Goal: Task Accomplishment & Management: Use online tool/utility

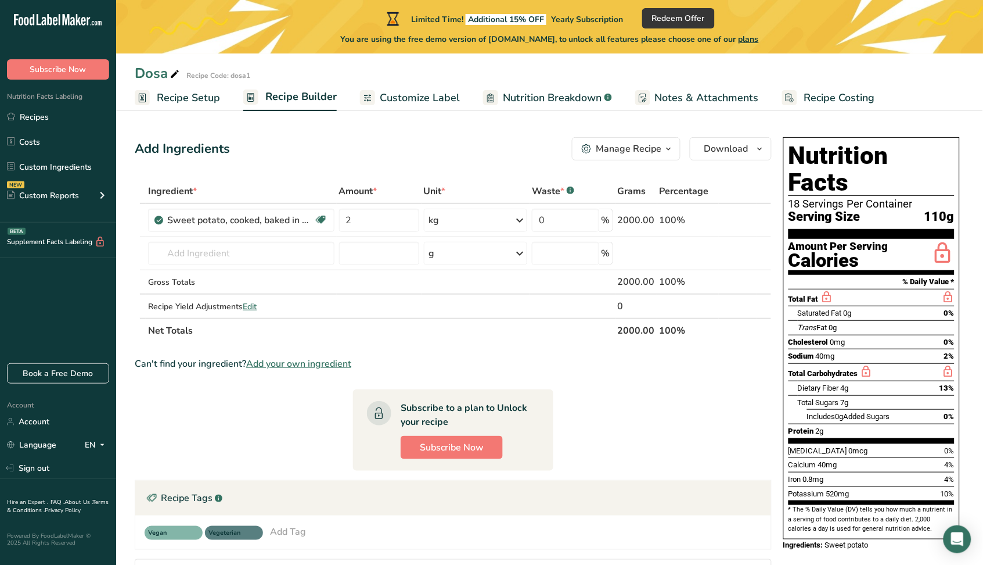
click at [418, 97] on span "Customize Label" at bounding box center [420, 98] width 80 height 16
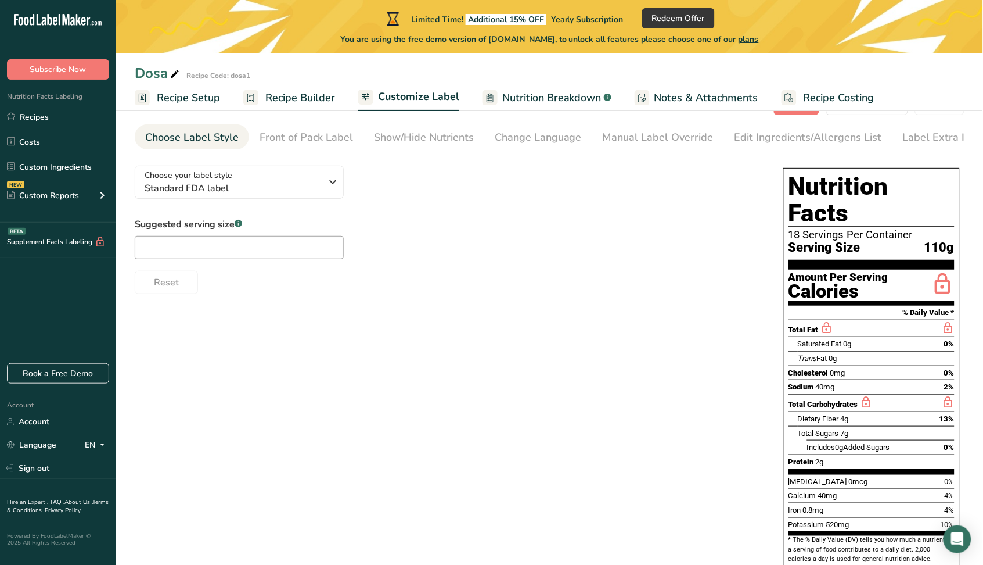
scroll to position [61, 0]
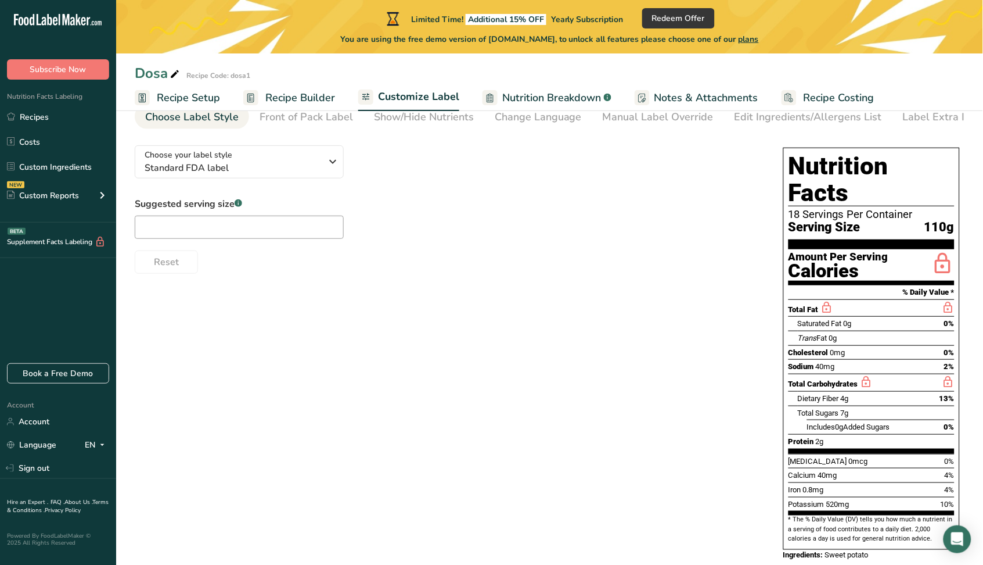
click at [301, 96] on span "Recipe Builder" at bounding box center [300, 98] width 70 height 16
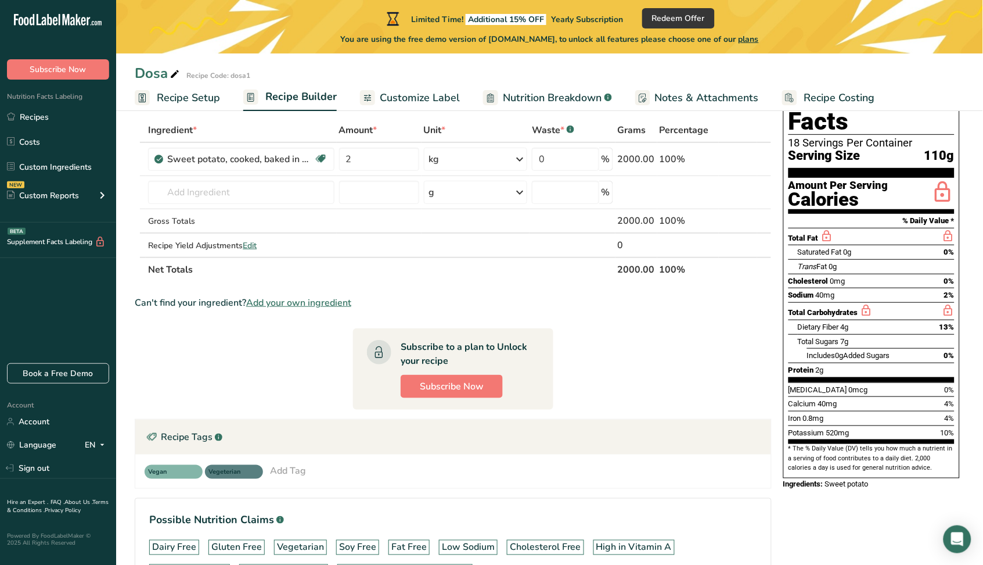
click at [199, 94] on span "Recipe Setup" at bounding box center [188, 98] width 63 height 16
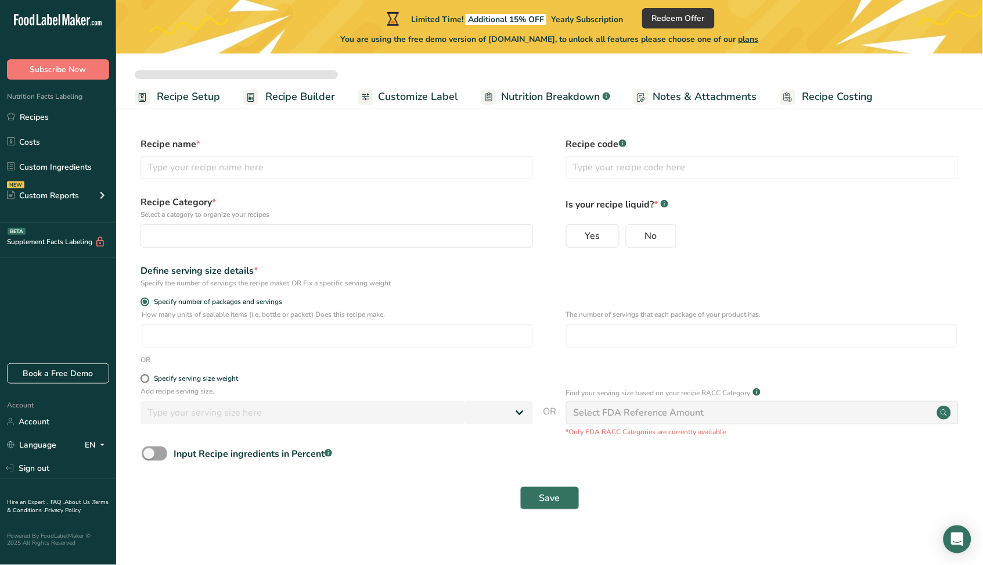
select select
type input "Dosa"
type input "dosa1"
radio input "true"
radio input "false"
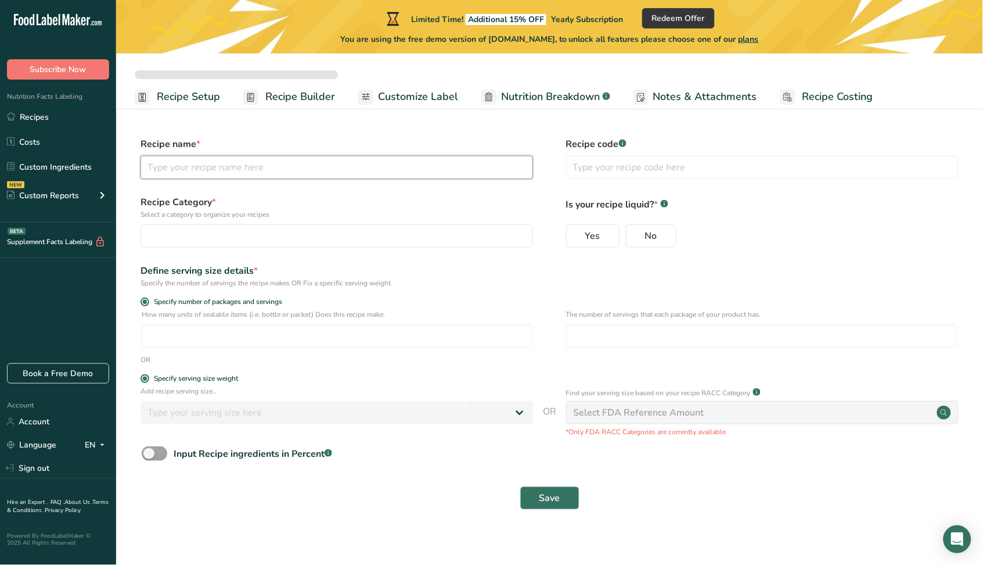
radio input "true"
type input "110"
select select "0"
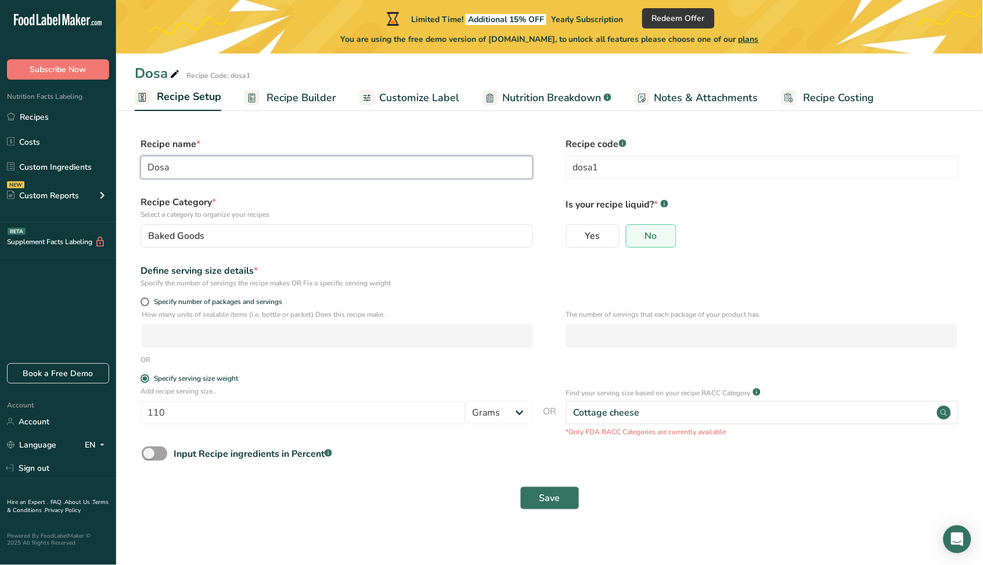
click at [274, 164] on input "Dosa" at bounding box center [337, 167] width 393 height 23
click at [247, 415] on input "110" at bounding box center [303, 412] width 325 height 23
type input "100"
click at [263, 362] on div "OR" at bounding box center [550, 359] width 830 height 10
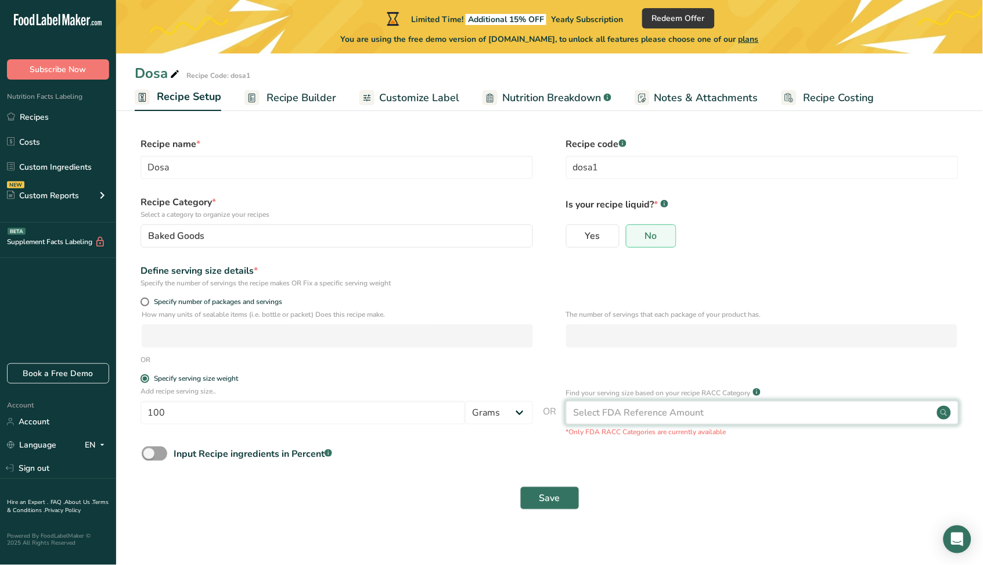
click at [703, 417] on div "Select FDA Reference Amount" at bounding box center [762, 412] width 393 height 23
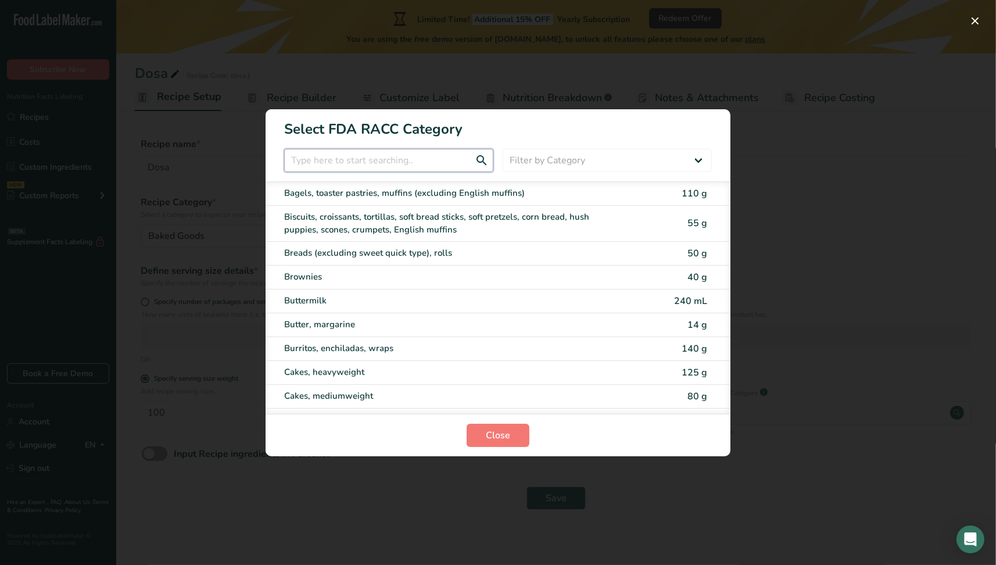
click at [372, 159] on input "RACC Category Selection Modal" at bounding box center [388, 160] width 209 height 23
type input "c"
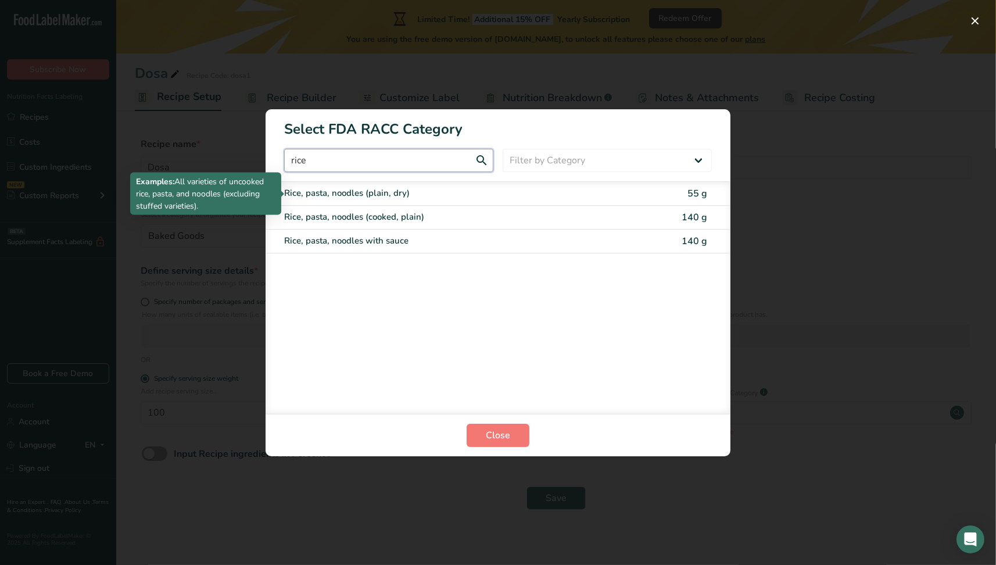
type input "rice"
click at [385, 196] on div "Rice, pasta, noodles (plain, dry)" at bounding box center [449, 192] width 330 height 13
type input "55"
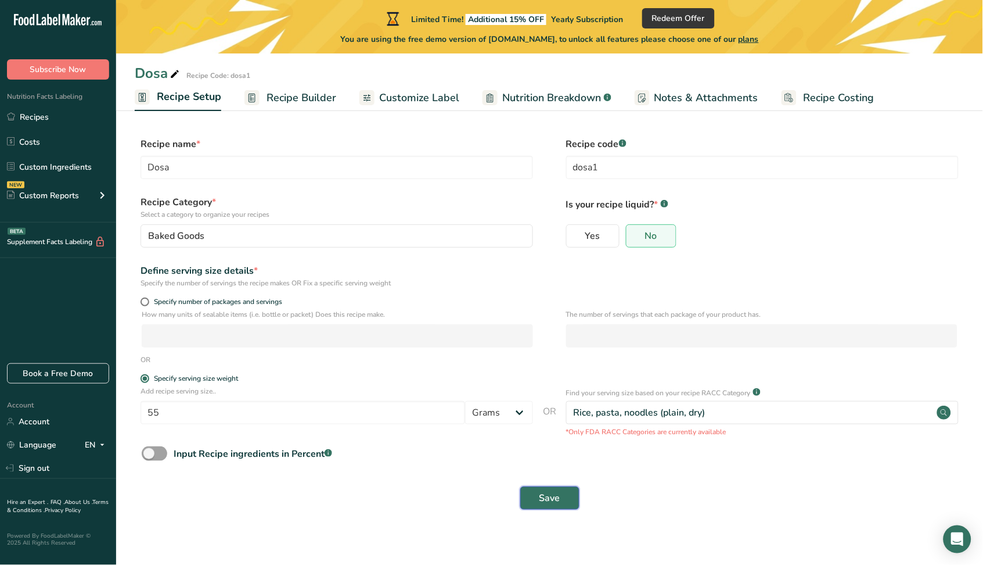
click at [559, 509] on button "Save" at bounding box center [549, 497] width 59 height 23
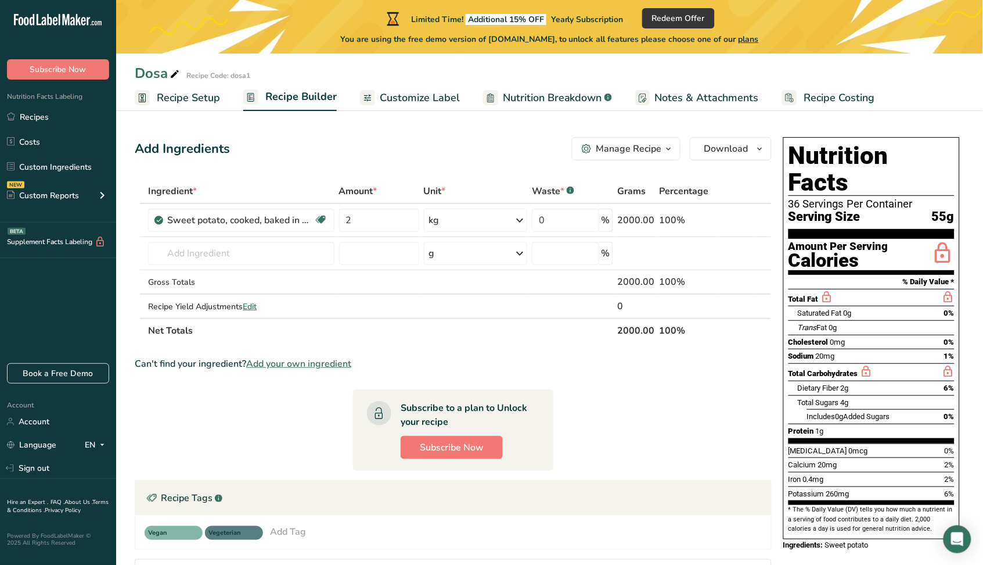
click at [380, 95] on span "Customize Label" at bounding box center [420, 98] width 80 height 16
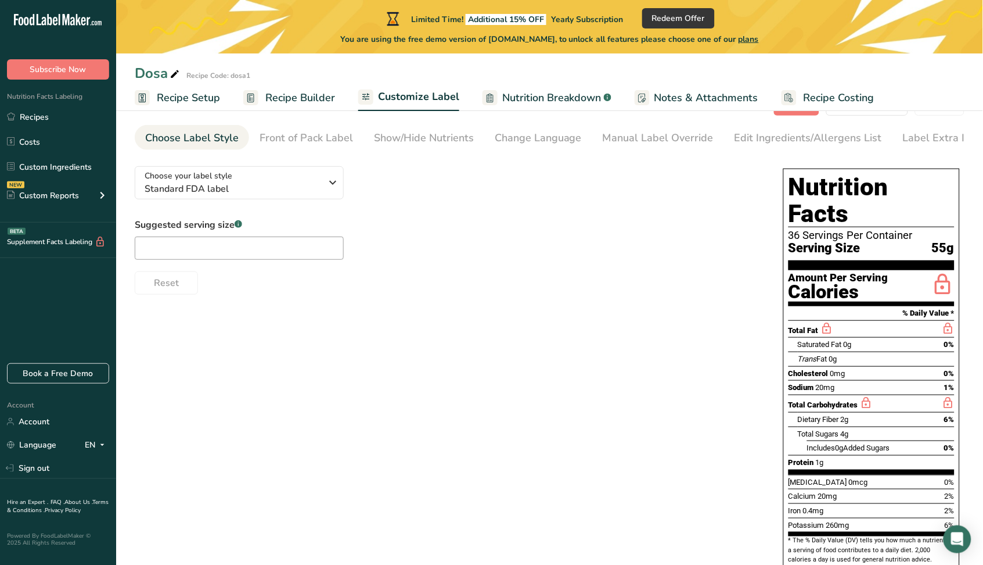
scroll to position [61, 0]
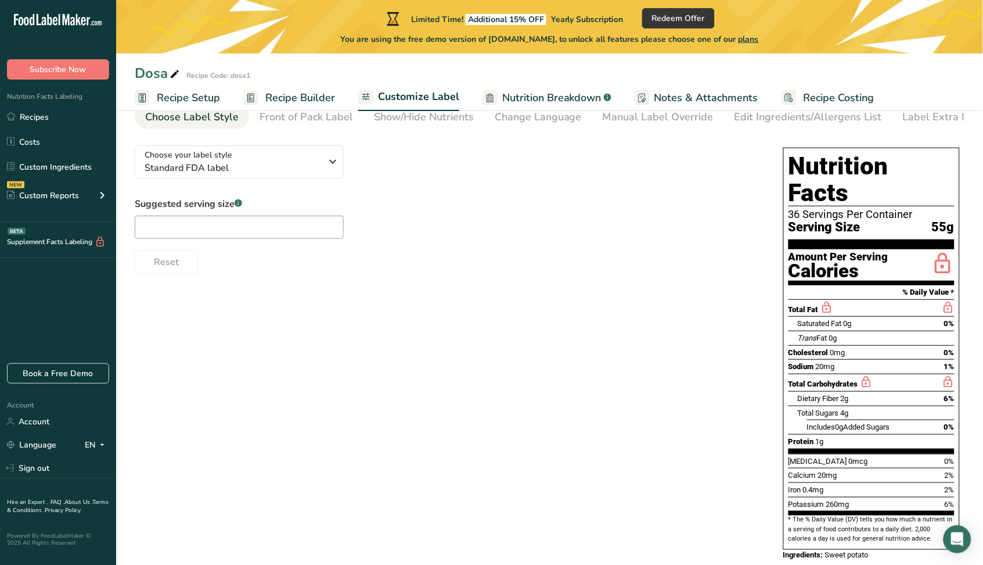
click at [274, 94] on span "Recipe Builder" at bounding box center [300, 98] width 70 height 16
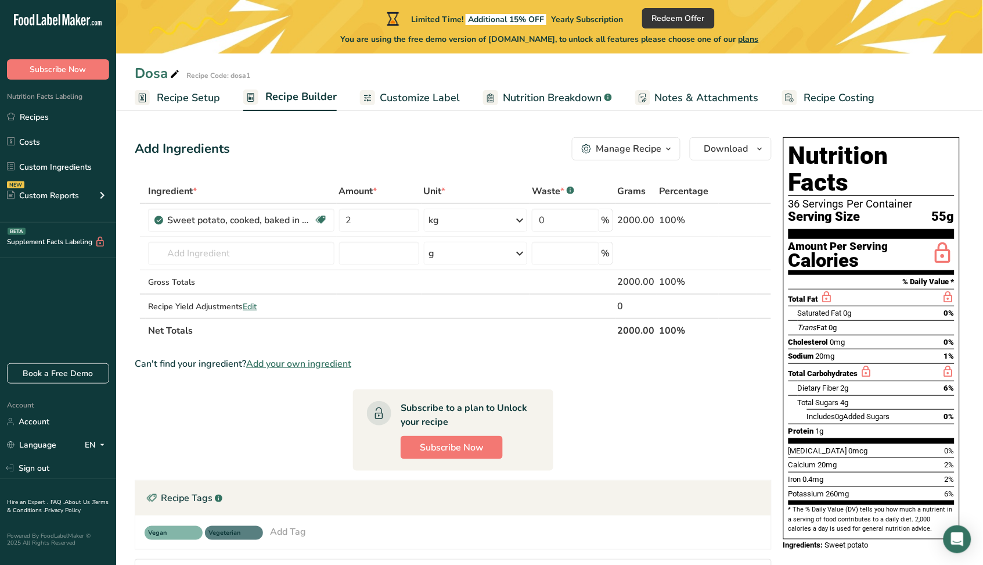
click at [409, 98] on span "Customize Label" at bounding box center [420, 98] width 80 height 16
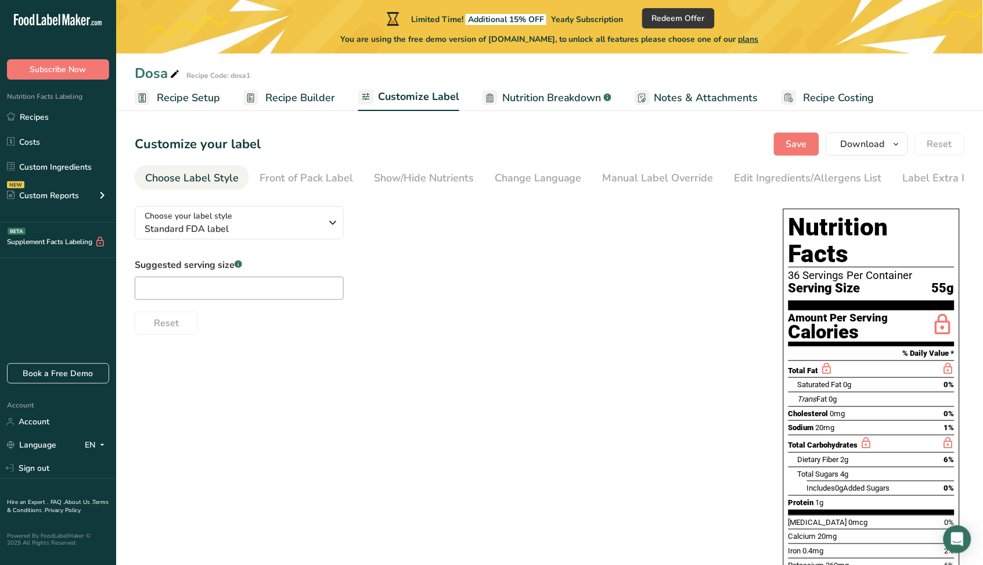
scroll to position [61, 0]
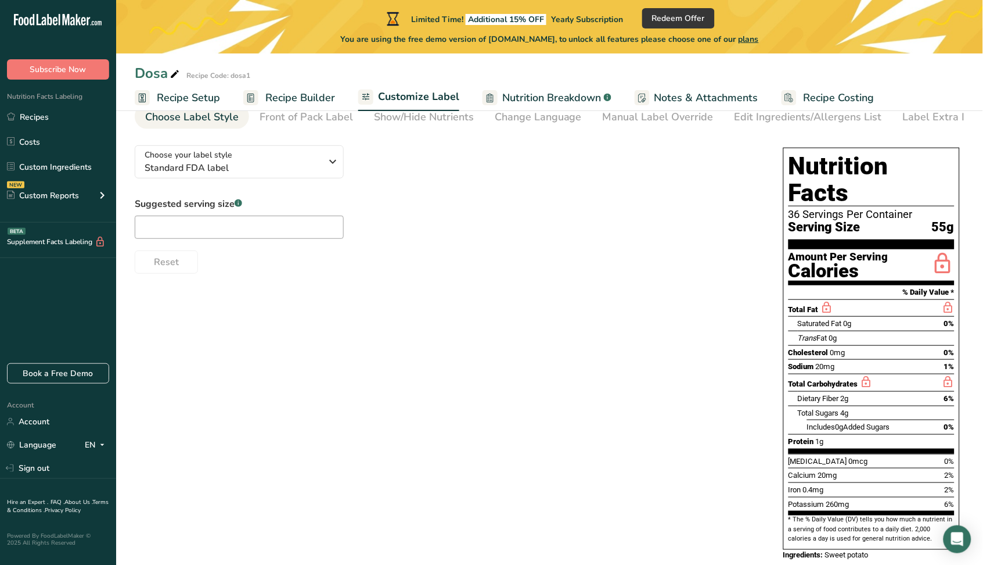
click at [303, 94] on span "Recipe Builder" at bounding box center [300, 98] width 70 height 16
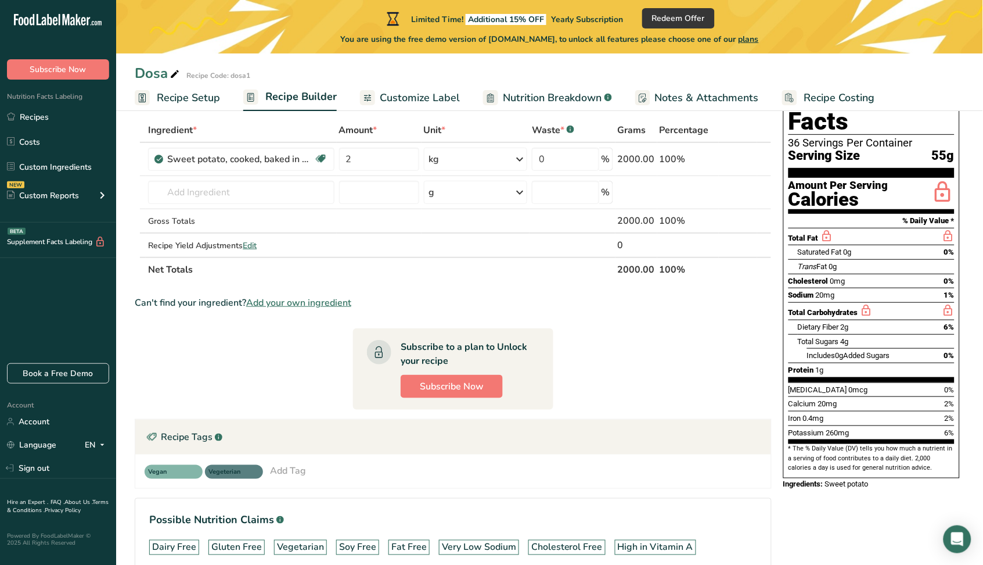
click at [426, 93] on span "Customize Label" at bounding box center [420, 98] width 80 height 16
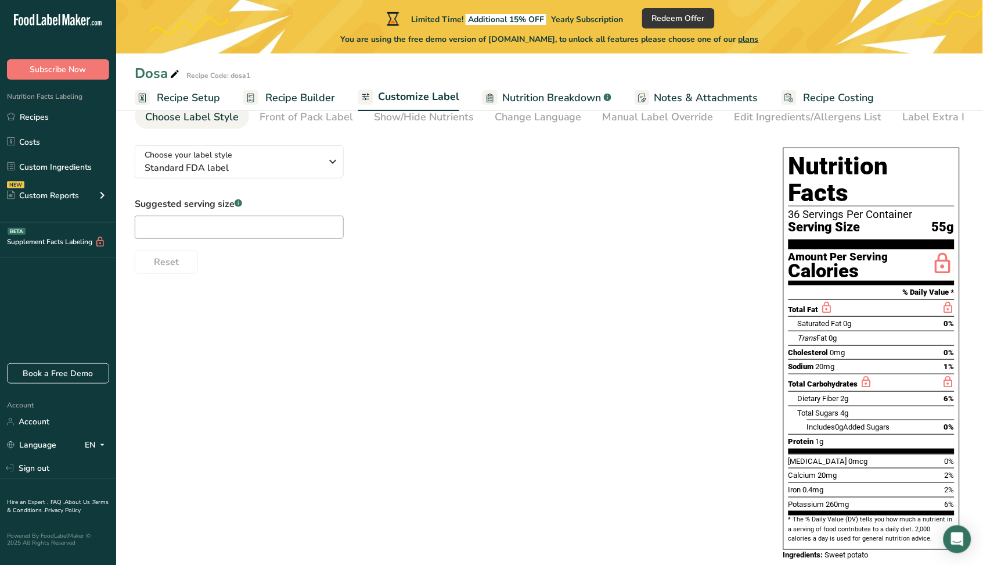
click at [545, 92] on span "Nutrition Breakdown" at bounding box center [551, 98] width 99 height 16
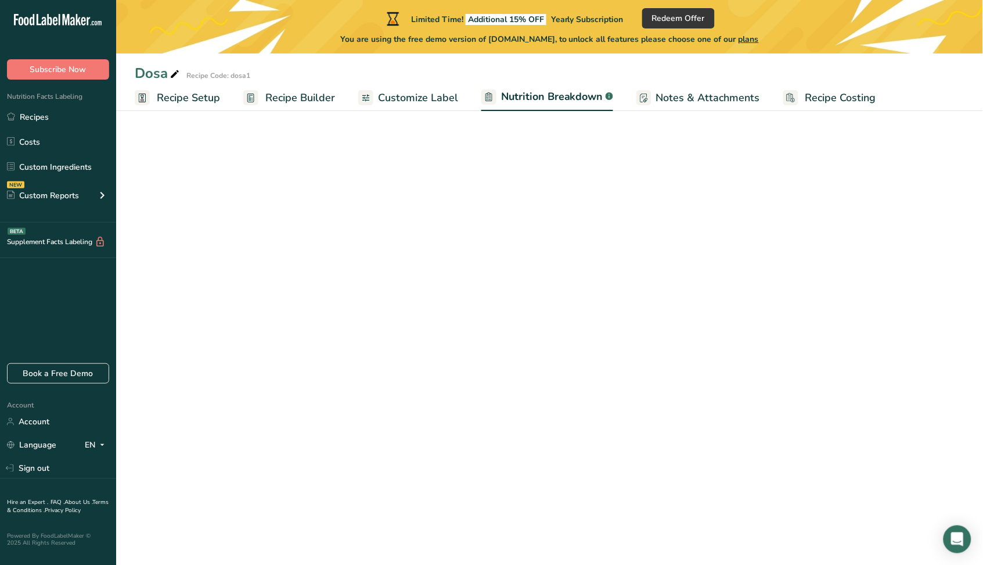
select select "Calories"
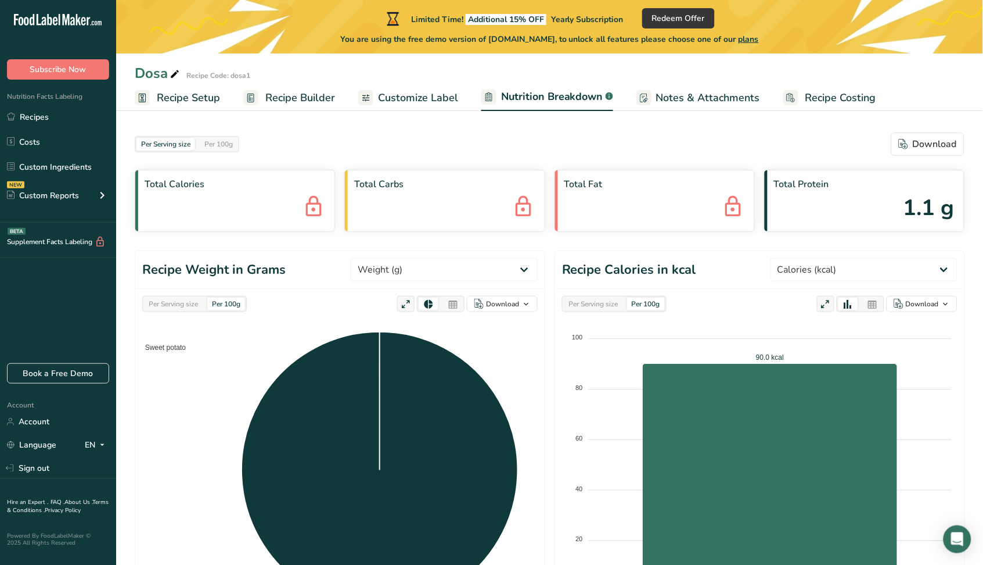
click at [430, 100] on span "Customize Label" at bounding box center [418, 98] width 80 height 16
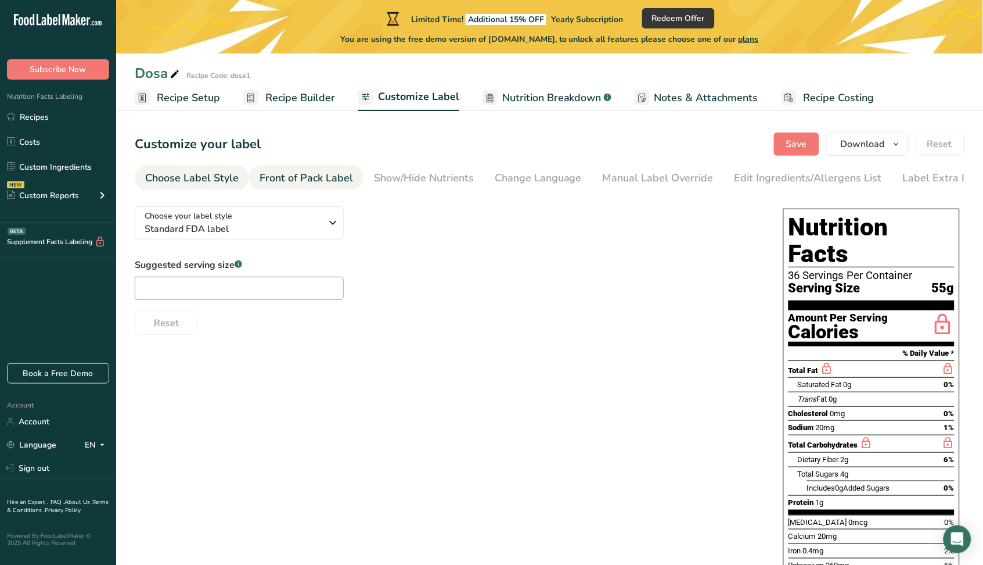
click at [270, 177] on div "Front of Pack Label" at bounding box center [307, 178] width 94 height 16
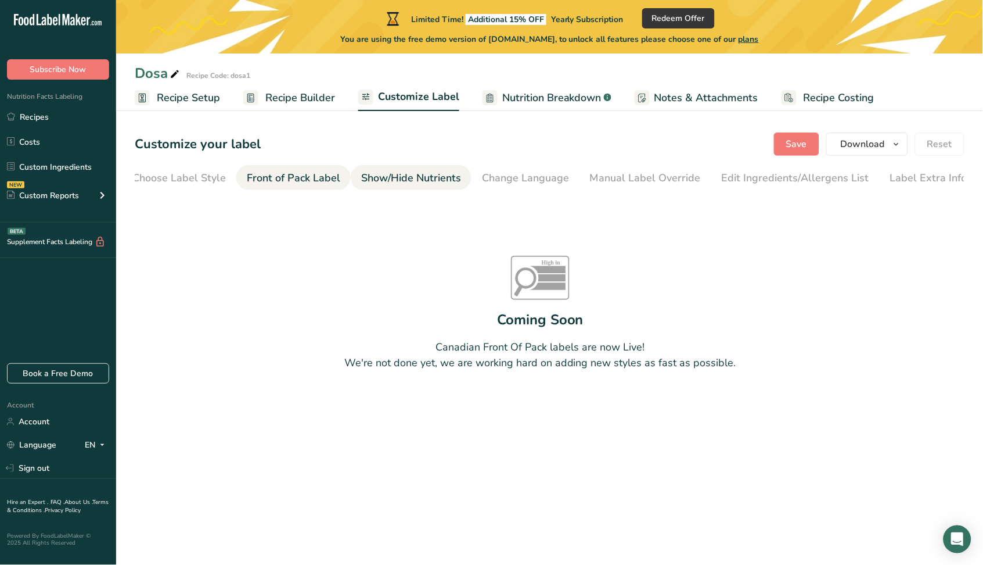
click at [367, 172] on div "Show/Hide Nutrients" at bounding box center [411, 178] width 100 height 16
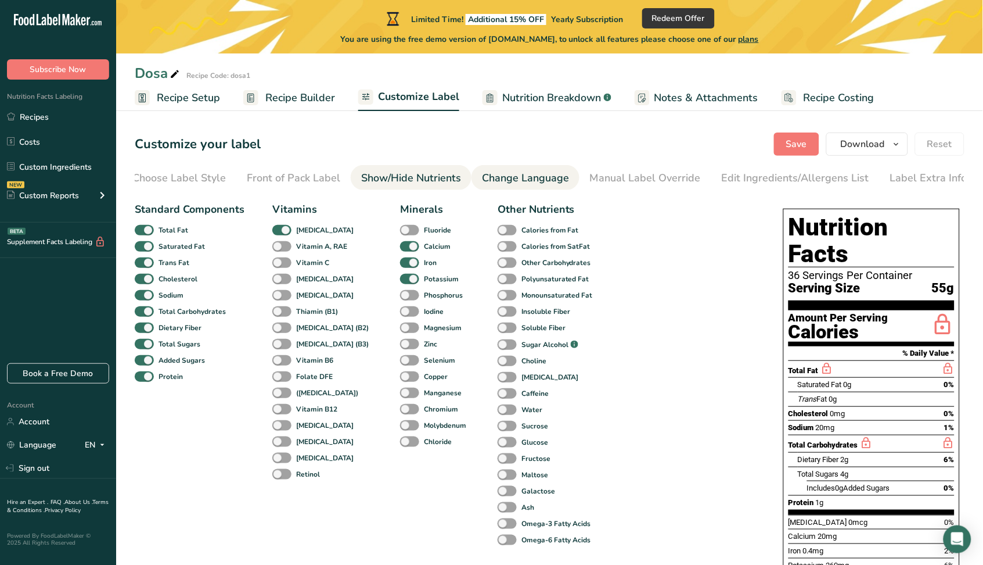
click at [512, 173] on div "Change Language" at bounding box center [525, 178] width 87 height 16
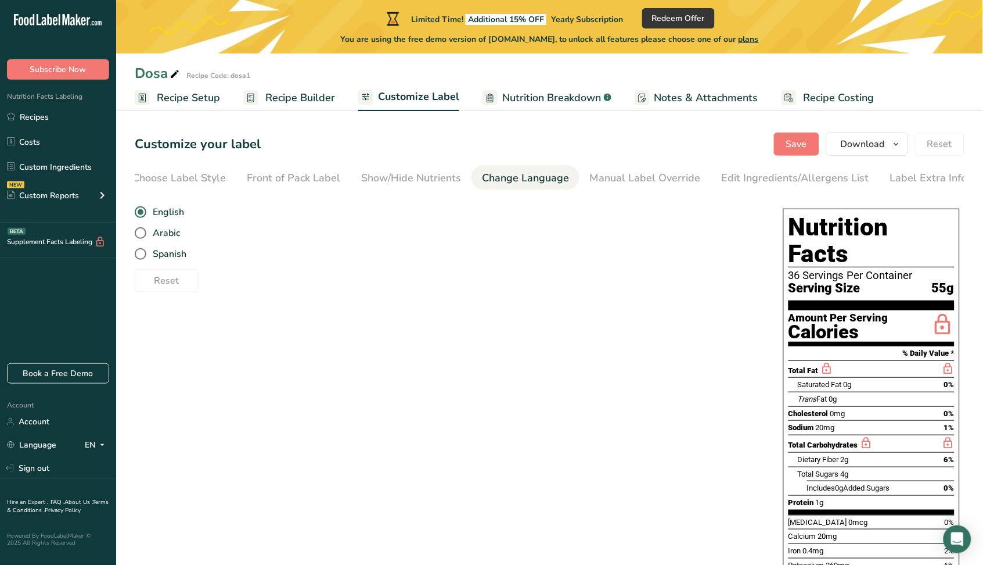
click at [549, 175] on div "Change Language" at bounding box center [525, 178] width 87 height 16
click at [637, 179] on div "Manual Label Override" at bounding box center [645, 178] width 111 height 16
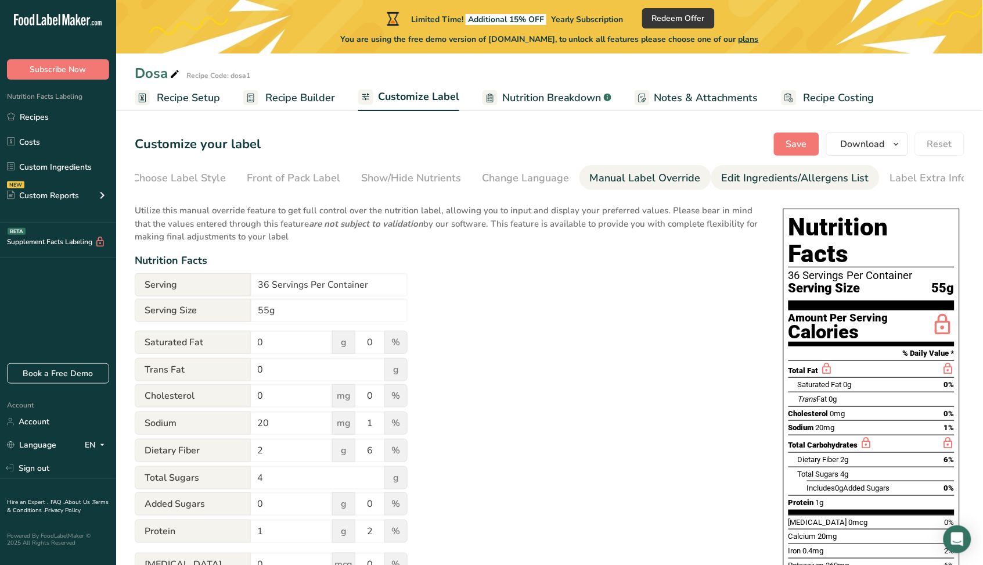
click at [760, 178] on div "Edit Ingredients/Allergens List" at bounding box center [796, 178] width 148 height 16
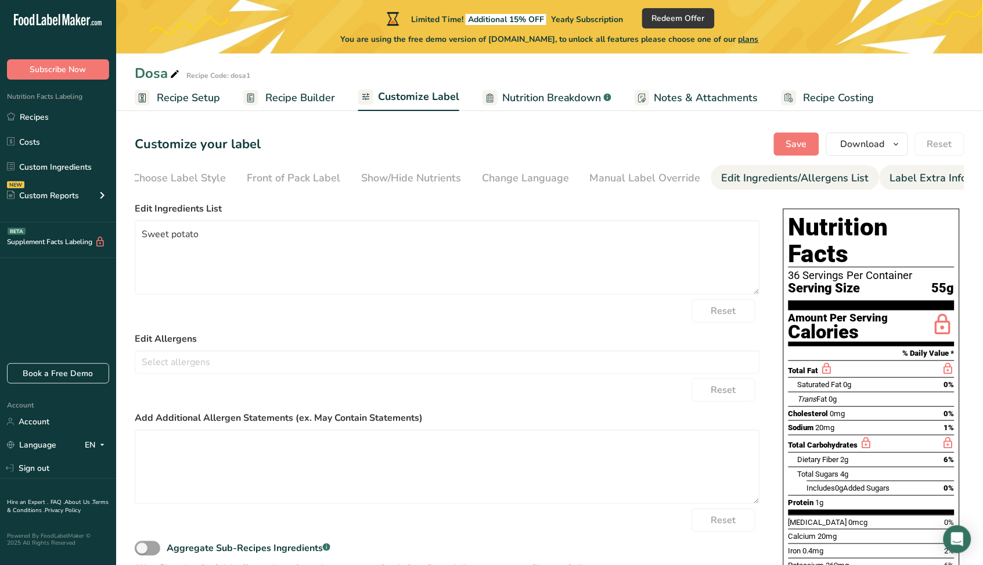
click at [903, 177] on div "Label Extra Info" at bounding box center [928, 178] width 77 height 16
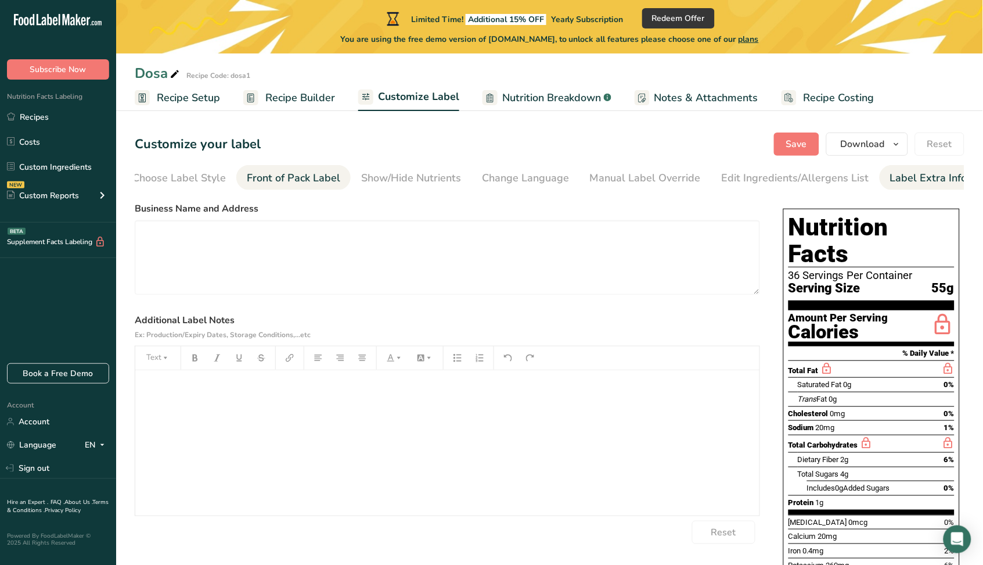
click at [282, 179] on div "Front of Pack Label" at bounding box center [294, 178] width 94 height 16
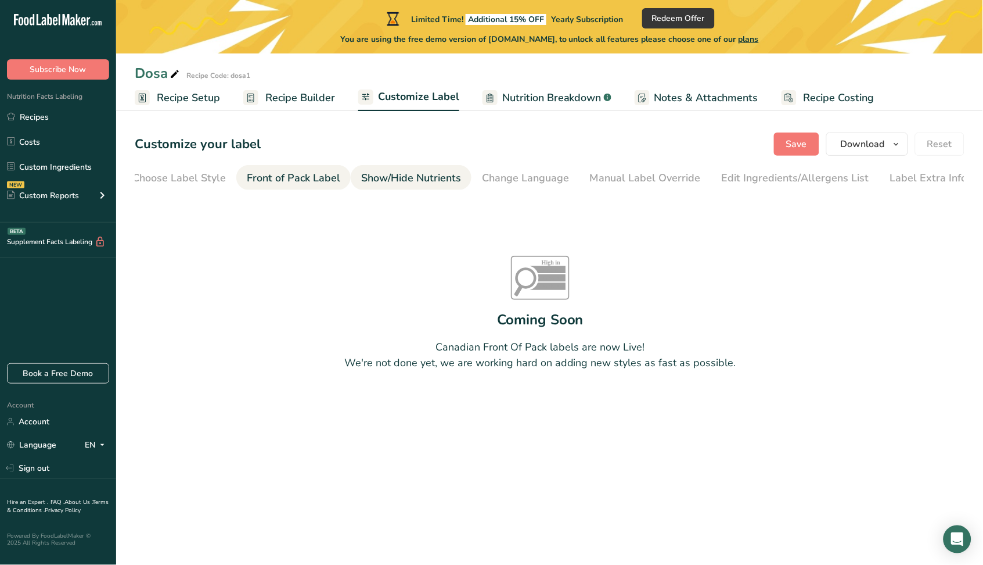
click at [385, 173] on div "Show/Hide Nutrients" at bounding box center [411, 178] width 100 height 16
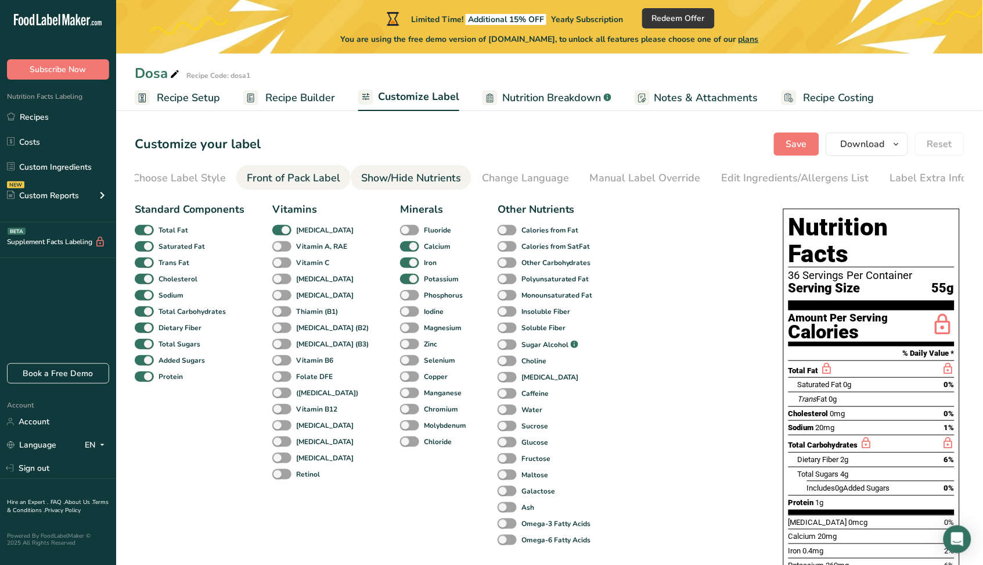
click at [282, 182] on div "Front of Pack Label" at bounding box center [294, 178] width 94 height 16
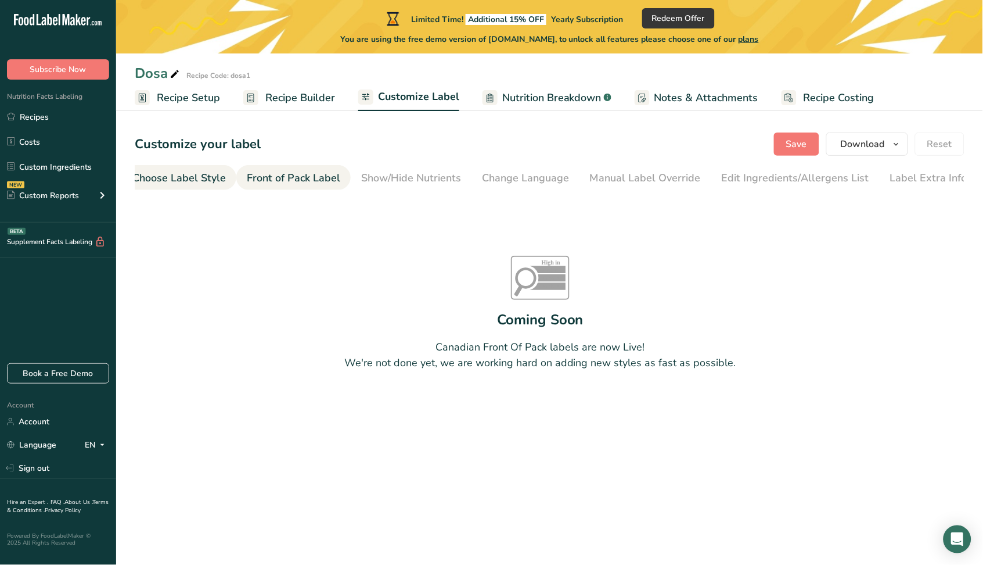
click at [168, 173] on div "Choose Label Style" at bounding box center [179, 178] width 94 height 16
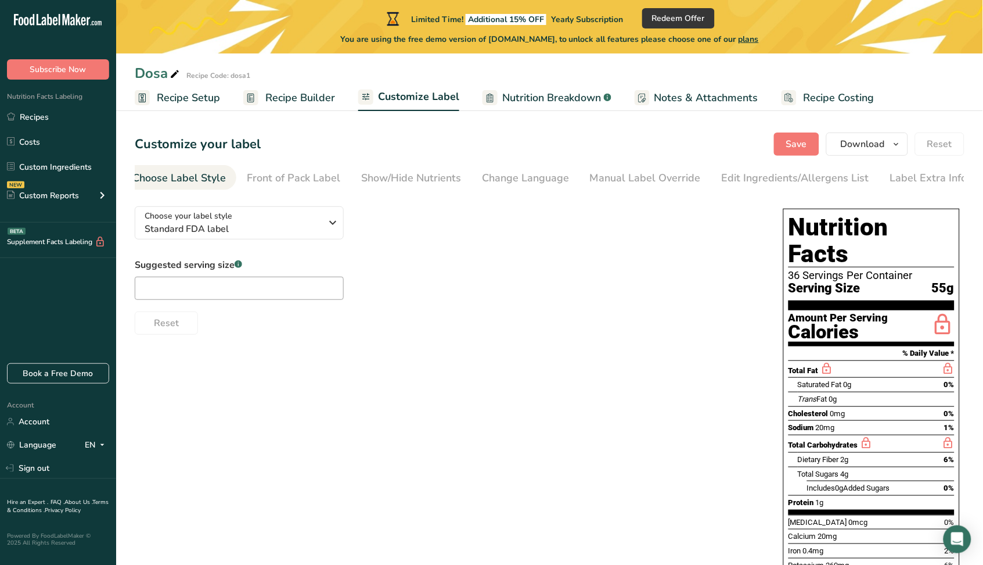
scroll to position [0, 0]
click at [285, 227] on span "Standard FDA label" at bounding box center [233, 229] width 177 height 14
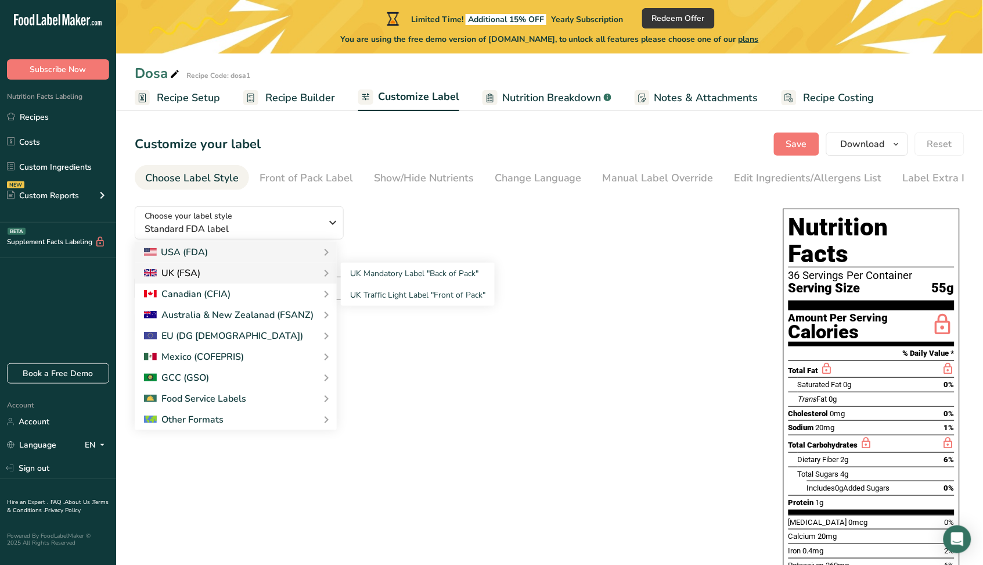
click at [198, 270] on div "UK (FSA)" at bounding box center [172, 273] width 56 height 14
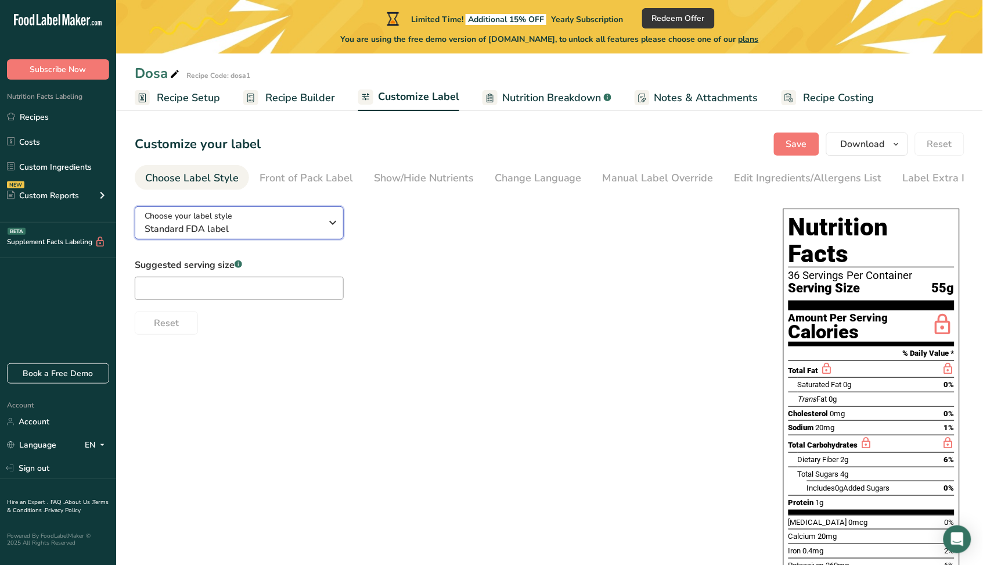
click at [252, 227] on span "Standard FDA label" at bounding box center [233, 229] width 177 height 14
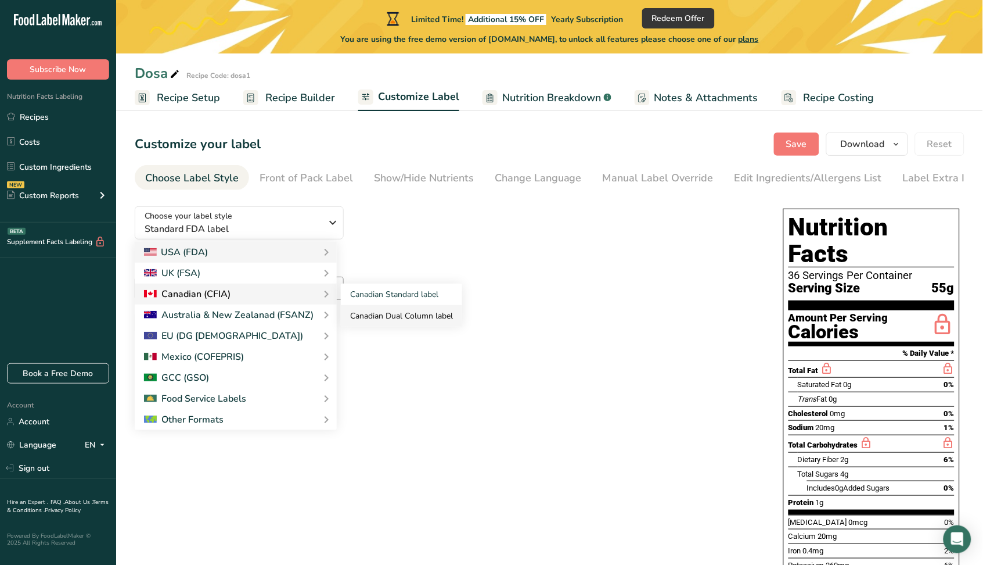
click at [388, 312] on link "Canadian Dual Column label" at bounding box center [401, 315] width 121 height 21
